Goal: Check status: Check status

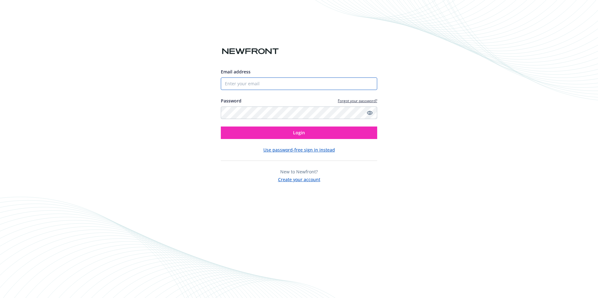
click at [262, 84] on input "Email address" at bounding box center [299, 84] width 156 height 13
type input "[EMAIL_ADDRESS][DOMAIN_NAME]"
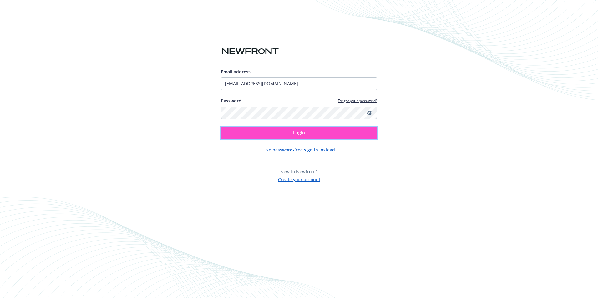
click at [296, 134] on span "Login" at bounding box center [299, 133] width 12 height 6
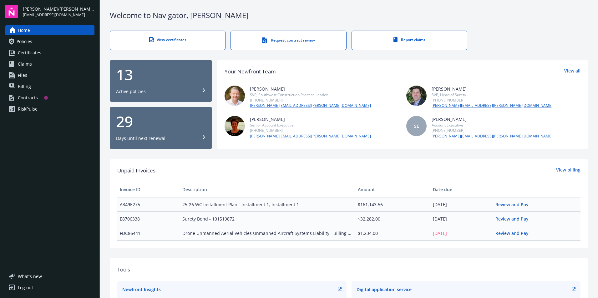
click at [25, 42] on span "Policies" at bounding box center [25, 42] width 16 height 10
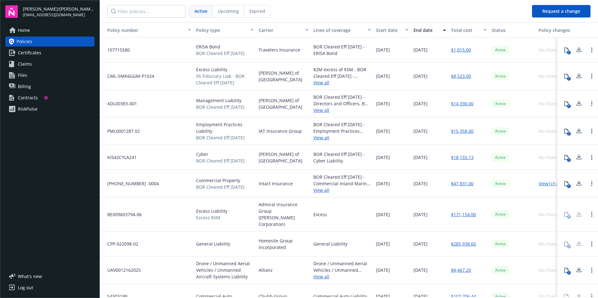
click at [31, 287] on div "Log out" at bounding box center [25, 288] width 15 height 10
